Goal: Transaction & Acquisition: Obtain resource

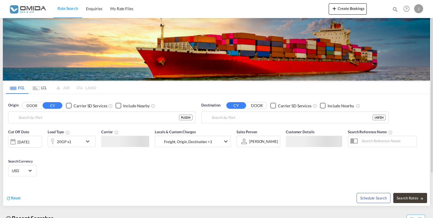
type input "Gdansk, PLGDN"
type input "[GEOGRAPHIC_DATA], [GEOGRAPHIC_DATA], USPZH"
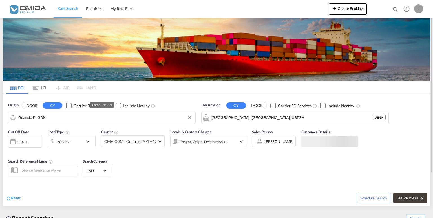
click at [46, 116] on input "Gdansk, PLGDN" at bounding box center [105, 117] width 174 height 8
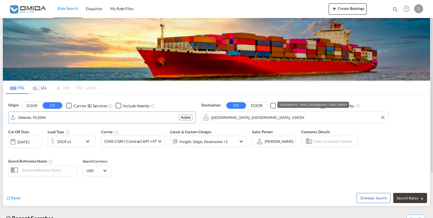
click at [268, 124] on md-autocomplete-wrap "[GEOGRAPHIC_DATA], [GEOGRAPHIC_DATA], USPZH" at bounding box center [298, 118] width 174 height 11
click at [266, 120] on input "[GEOGRAPHIC_DATA], [GEOGRAPHIC_DATA], USPZH" at bounding box center [298, 117] width 174 height 8
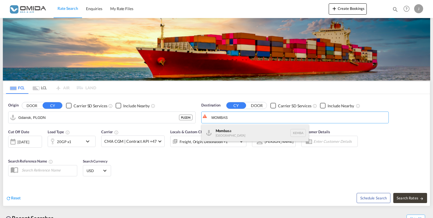
click at [225, 133] on div "Mombas a [GEOGRAPHIC_DATA] [GEOGRAPHIC_DATA]" at bounding box center [255, 133] width 107 height 17
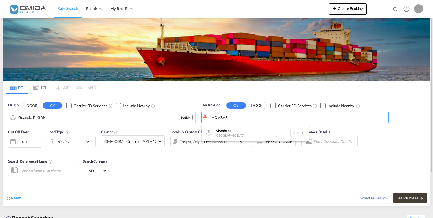
type input "Mombasa, KEMBA"
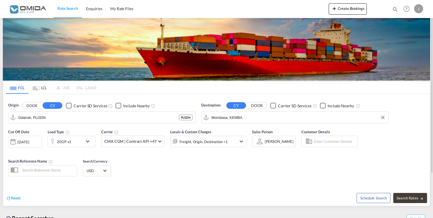
click at [93, 140] on md-icon "icon-chevron-down" at bounding box center [89, 141] width 10 height 7
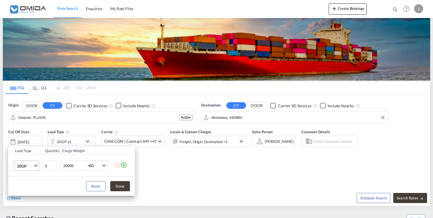
click at [38, 168] on md-select-value "20GP" at bounding box center [27, 166] width 23 height 10
click at [22, 179] on div "40HC" at bounding box center [22, 177] width 10 height 6
click at [125, 190] on button "Done" at bounding box center [120, 186] width 20 height 10
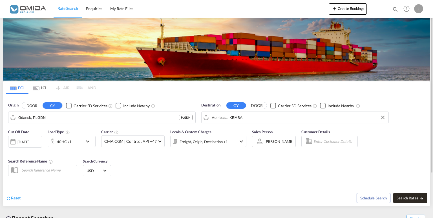
click at [409, 195] on button "Search Rates" at bounding box center [410, 198] width 34 height 10
type input "PLGDN to KEMBA / [DATE]"
